Goal: Task Accomplishment & Management: Complete application form

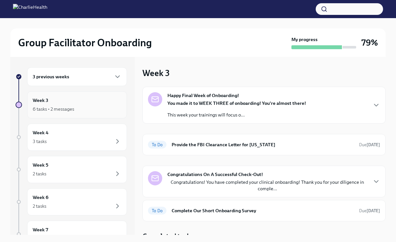
click at [86, 111] on div "6 tasks • 2 messages" at bounding box center [77, 109] width 89 height 8
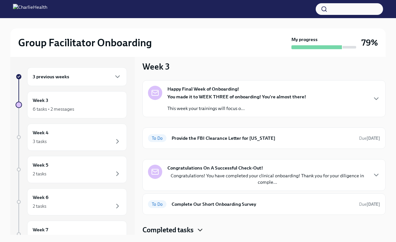
click at [201, 232] on icon "button" at bounding box center [200, 230] width 8 height 8
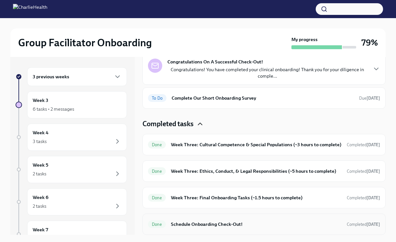
click at [258, 227] on h6 "Schedule Onboarding Check-Out!" at bounding box center [256, 224] width 171 height 7
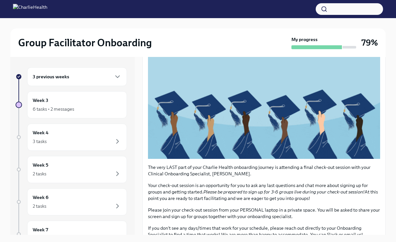
scroll to position [137, 0]
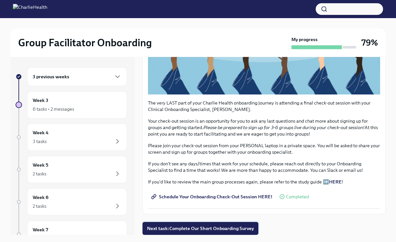
click at [231, 229] on span "Next task : Complete Our Short Onboarding Survey" at bounding box center [200, 228] width 107 height 6
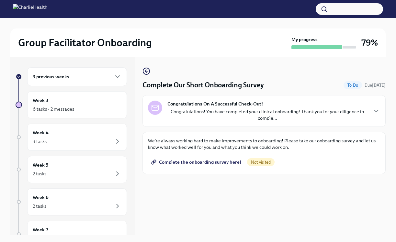
click at [218, 163] on span "Complete the onboarding survey here!" at bounding box center [197, 162] width 89 height 6
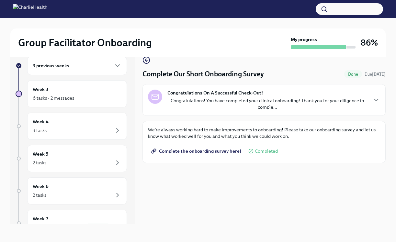
click at [223, 97] on p "Congratulations! You have completed your clinical onboarding! Thank you for you…" at bounding box center [267, 103] width 200 height 13
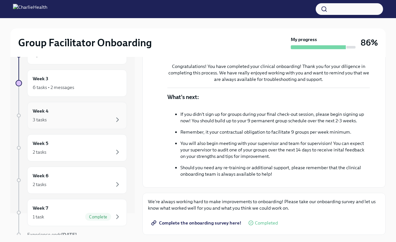
scroll to position [0, 0]
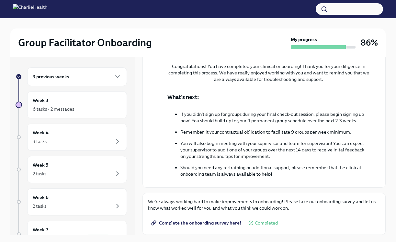
click at [76, 84] on div "3 previous weeks" at bounding box center [77, 76] width 100 height 19
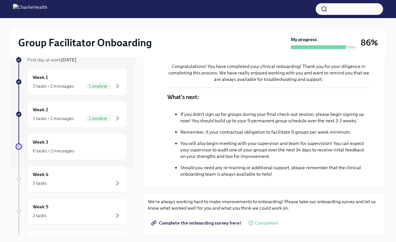
scroll to position [82, 0]
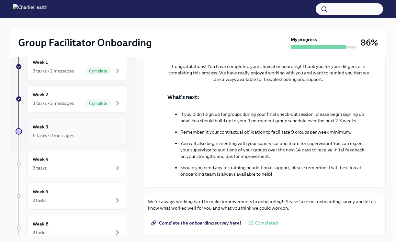
click at [94, 139] on div "6 tasks • 2 messages" at bounding box center [77, 136] width 89 height 8
